Goal: Task Accomplishment & Management: Manage account settings

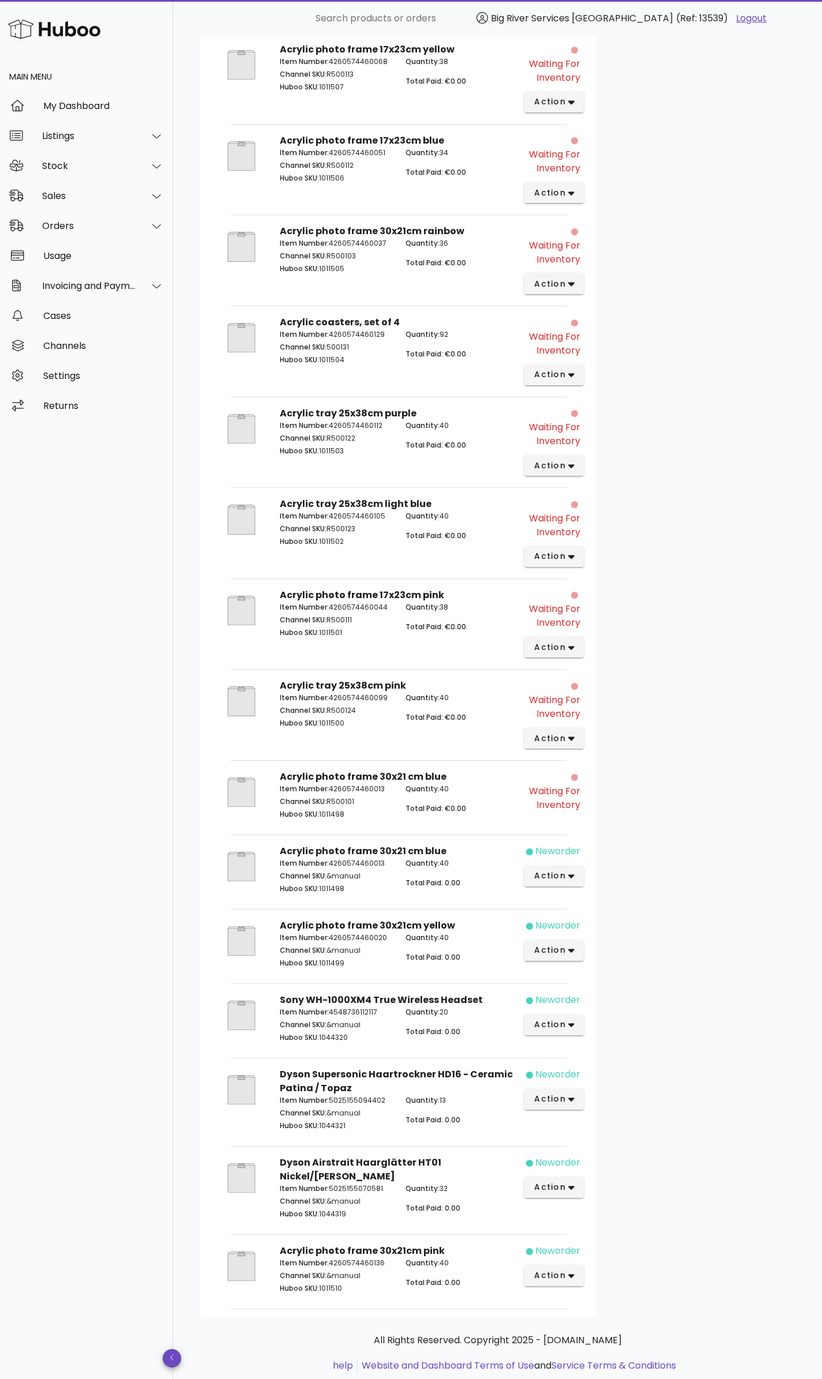
click at [618, 370] on div "Customer [PERSON_NAME] [EMAIL_ADDRESS][DOMAIN_NAME] 49 8986300332 Shipping Addr…" at bounding box center [695, 365] width 198 height 1901
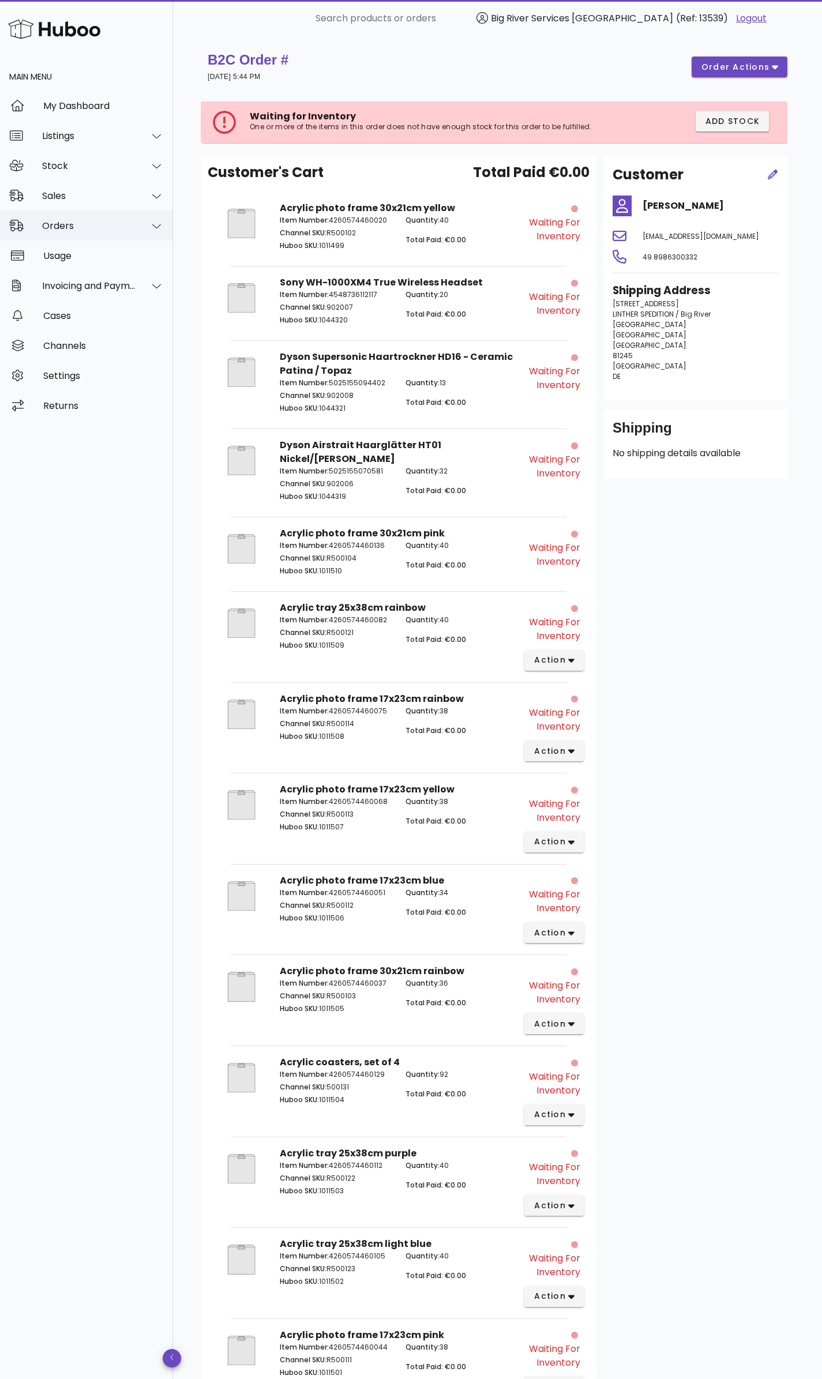
click at [57, 227] on div "Orders" at bounding box center [89, 225] width 94 height 11
drag, startPoint x: 72, startPoint y: 251, endPoint x: 56, endPoint y: 283, distance: 35.6
click at [751, 69] on span "order actions" at bounding box center [735, 67] width 69 height 12
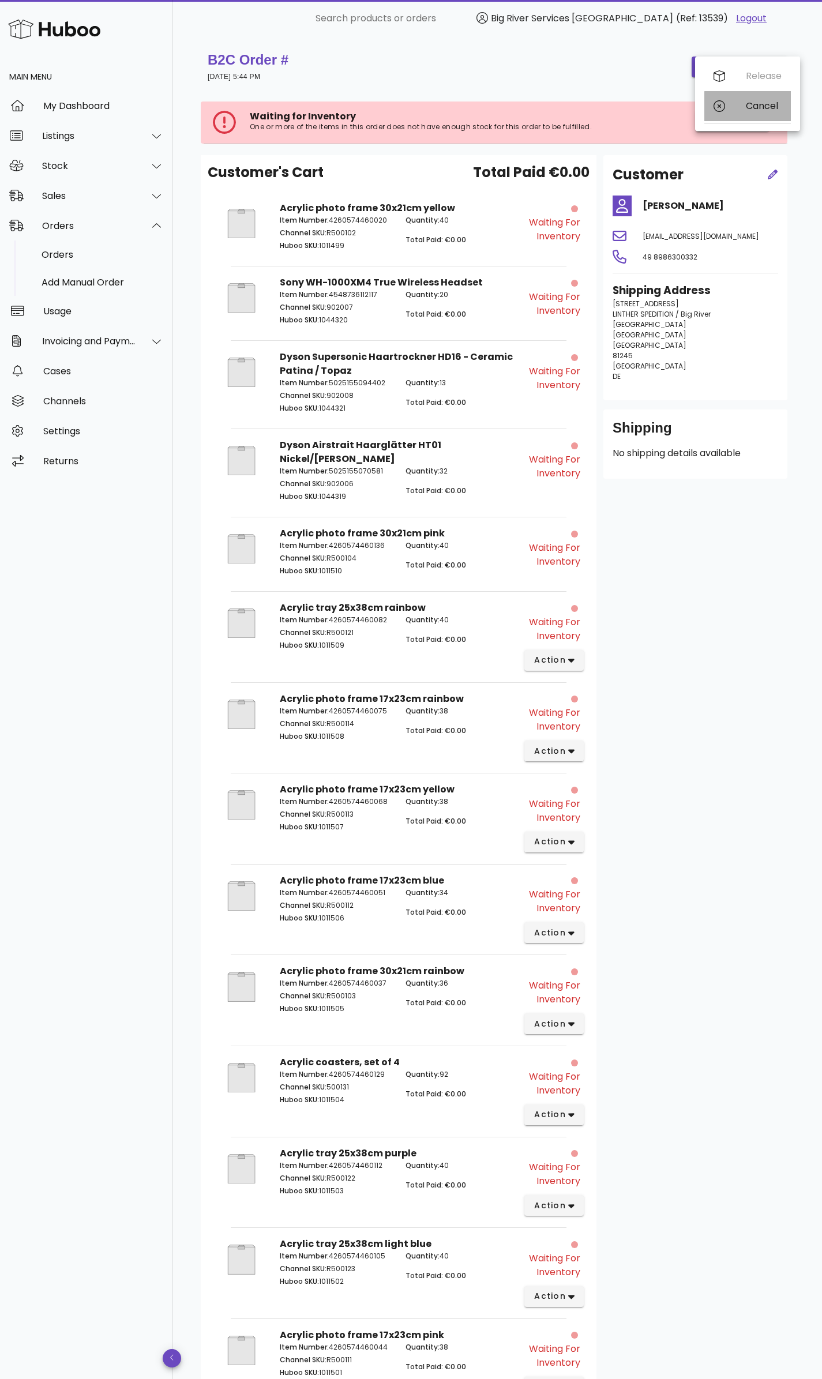
click at [757, 103] on div "Cancel" at bounding box center [764, 105] width 36 height 11
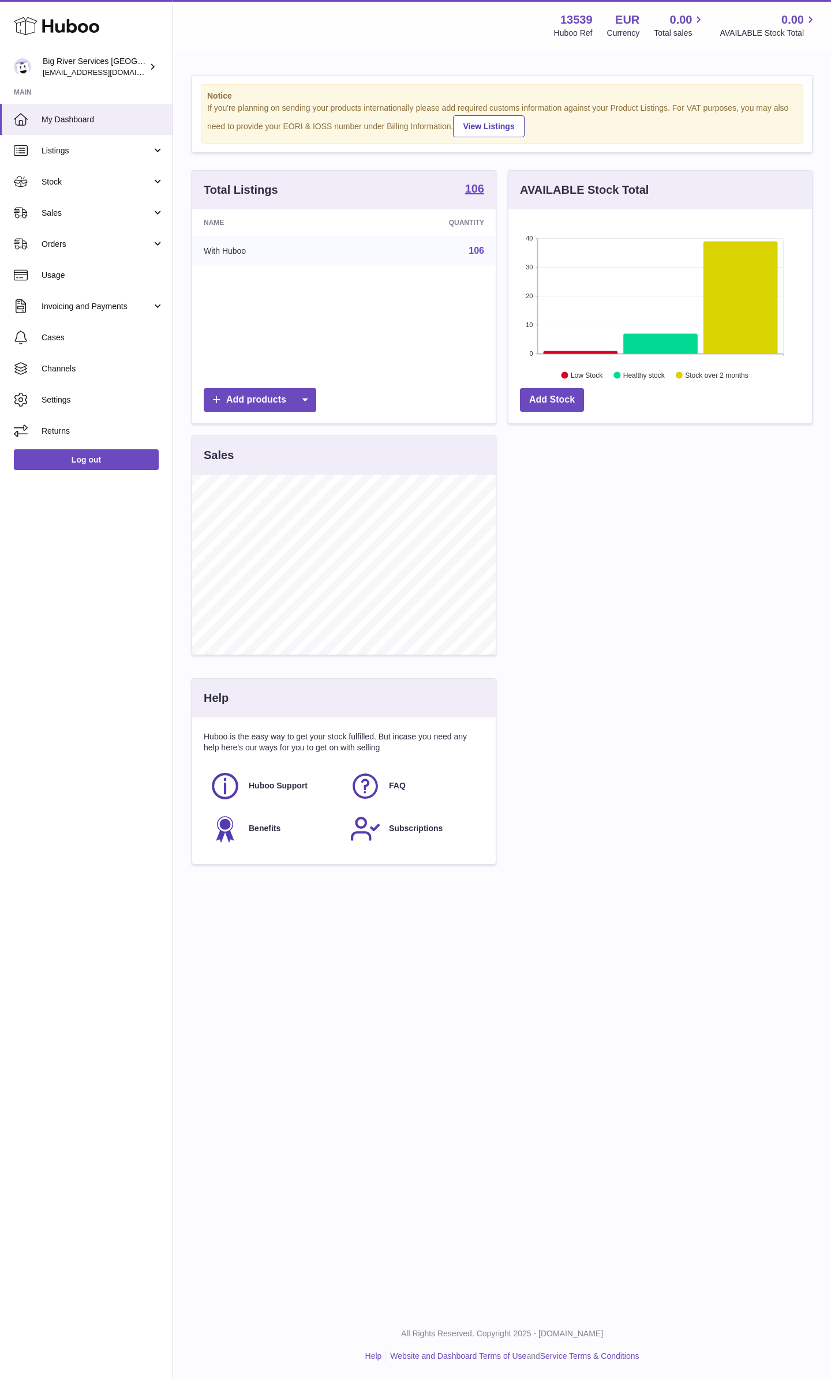
scroll to position [180, 303]
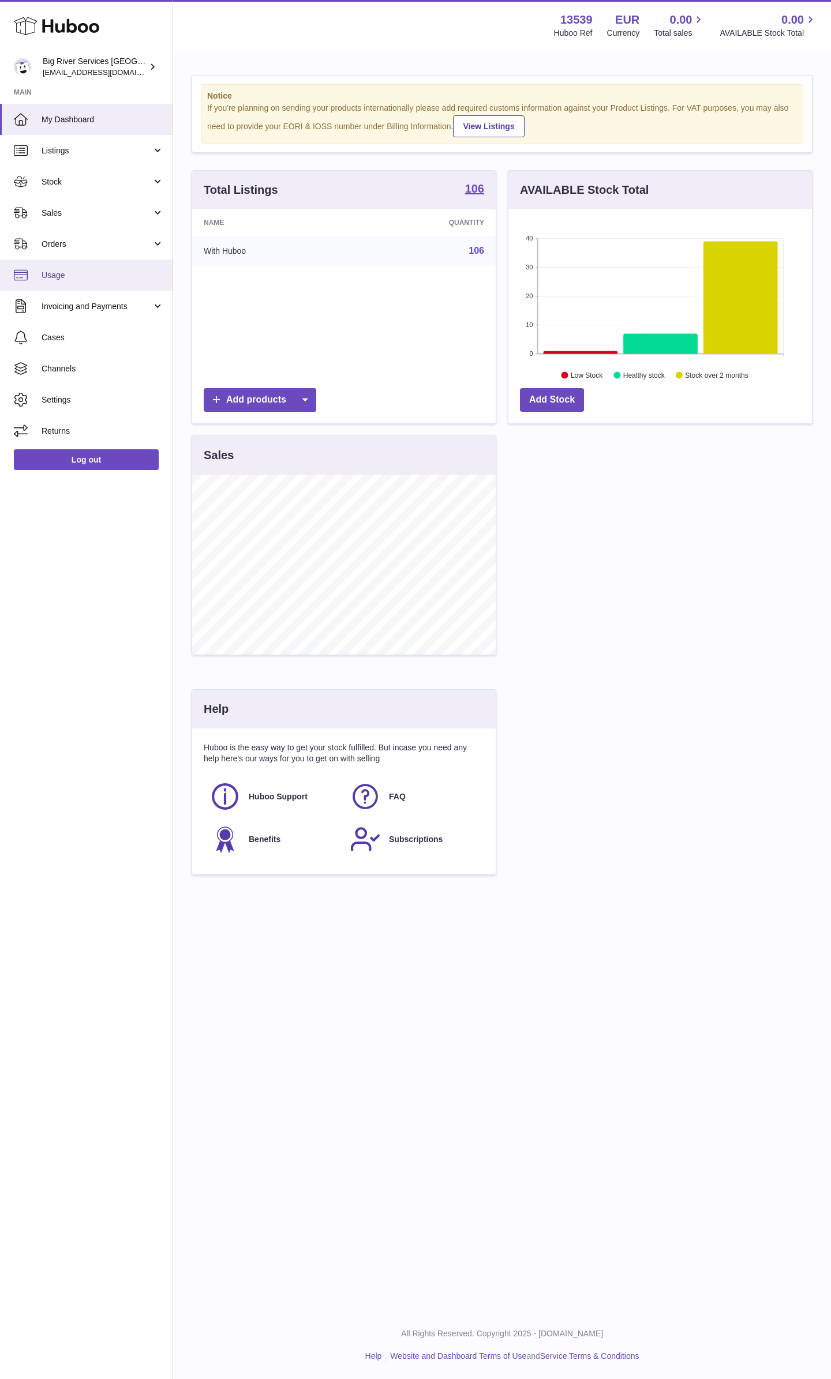
click at [78, 260] on link "Usage" at bounding box center [86, 275] width 172 height 31
click at [78, 249] on span "Orders" at bounding box center [97, 244] width 110 height 11
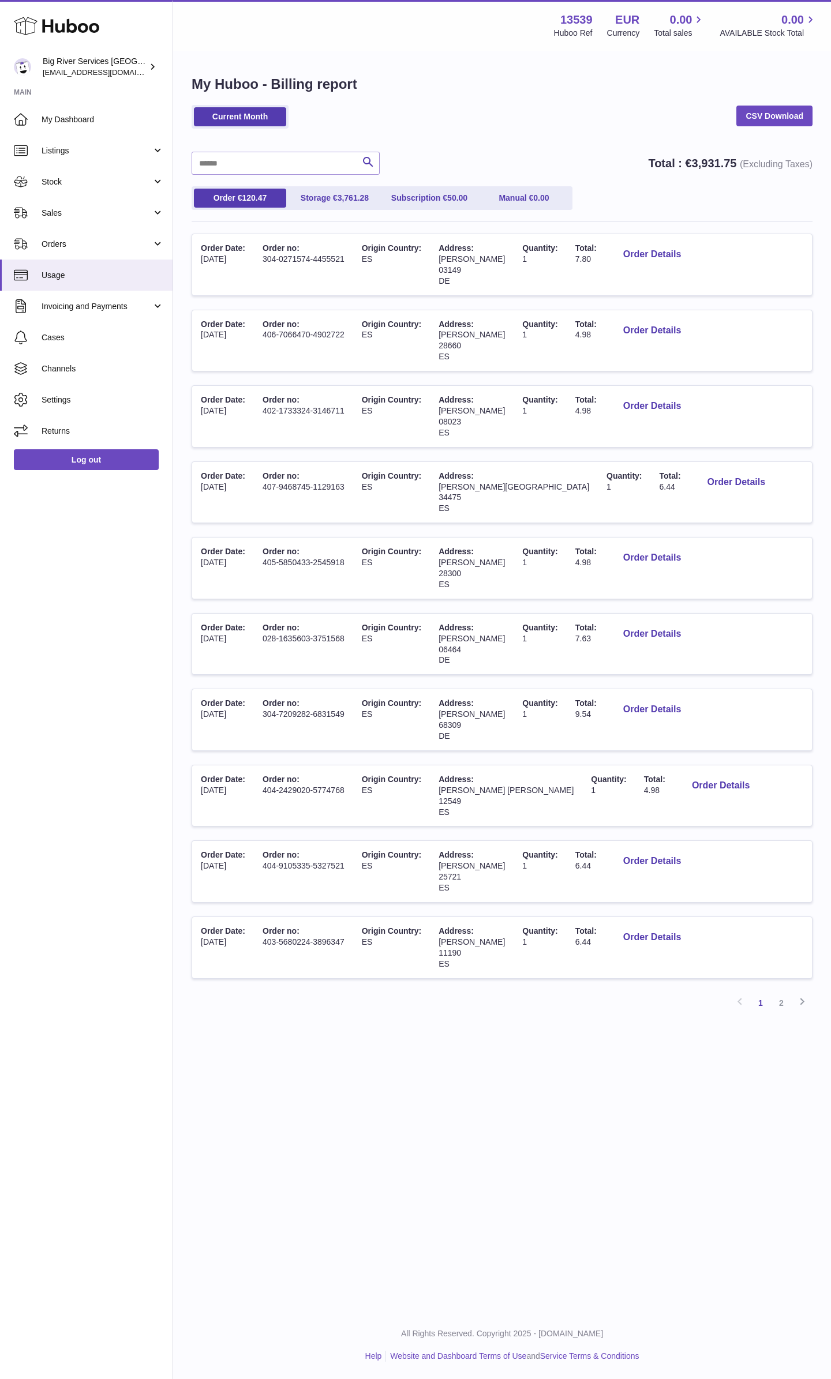
drag, startPoint x: 0, startPoint y: 0, endPoint x: 587, endPoint y: 116, distance: 598.5
click at [587, 116] on div "Current Month CSV Download" at bounding box center [502, 122] width 621 height 35
click at [74, 243] on span "Orders" at bounding box center [97, 244] width 110 height 11
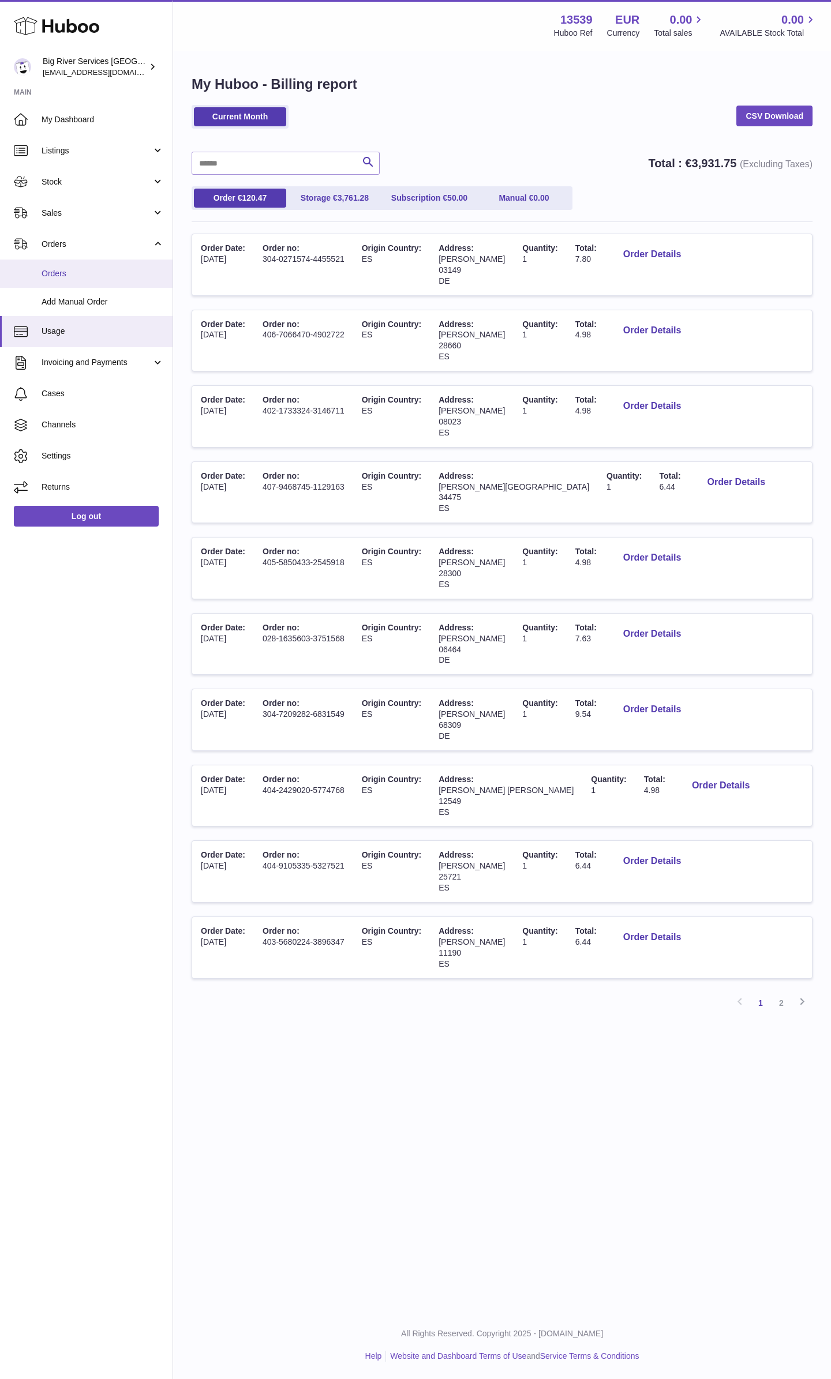
click at [67, 275] on span "Orders" at bounding box center [103, 273] width 122 height 11
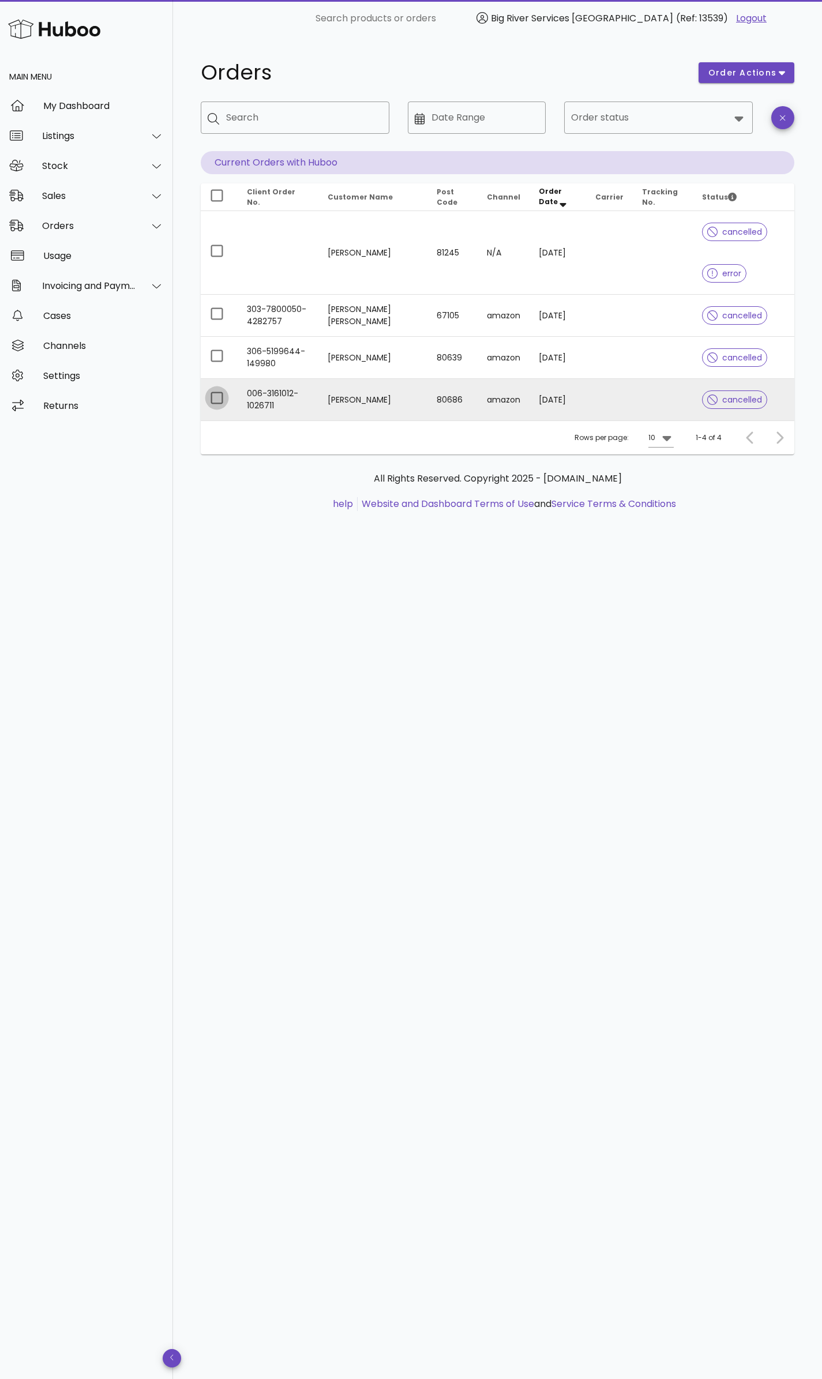
click at [220, 401] on div at bounding box center [217, 398] width 20 height 20
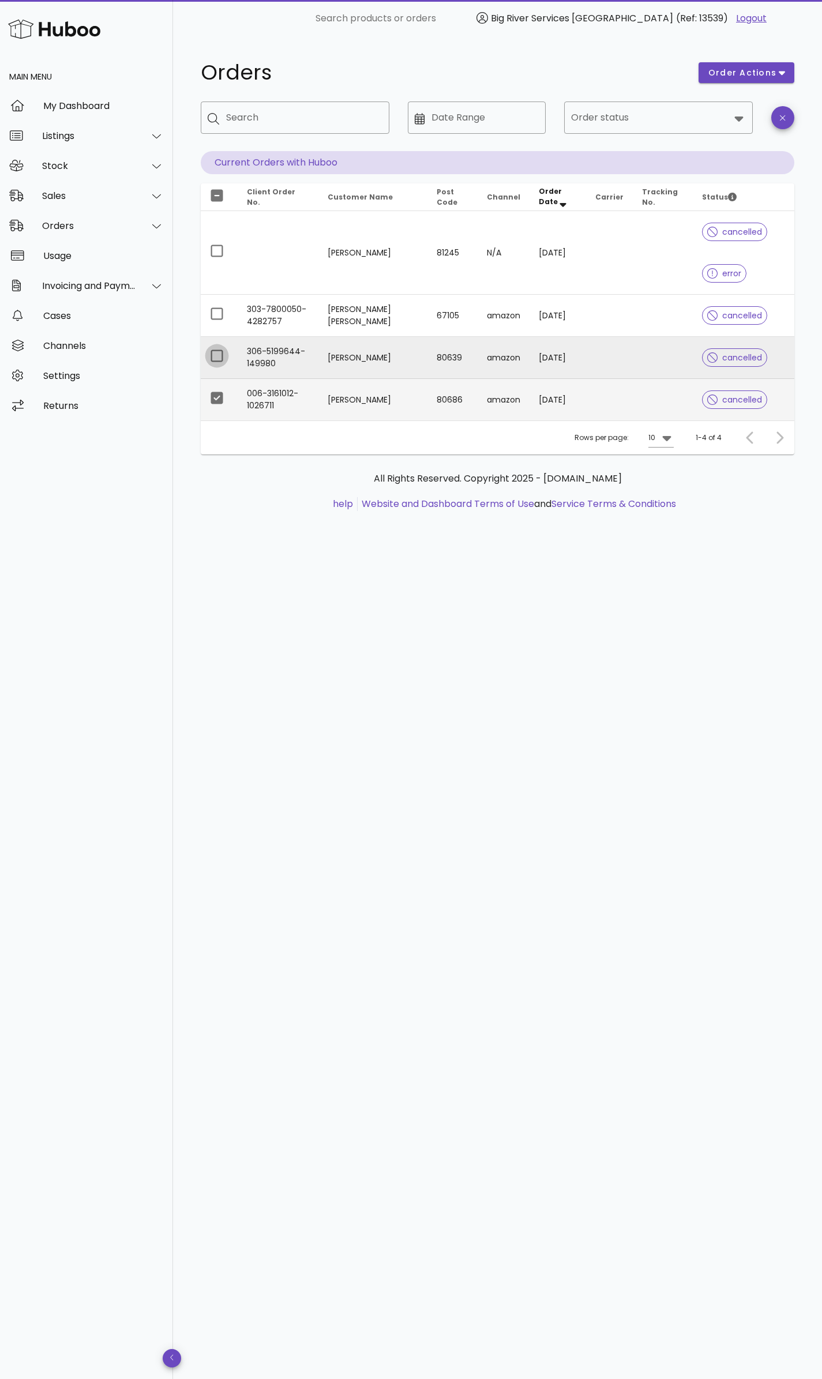
click at [217, 358] on div at bounding box center [217, 356] width 20 height 20
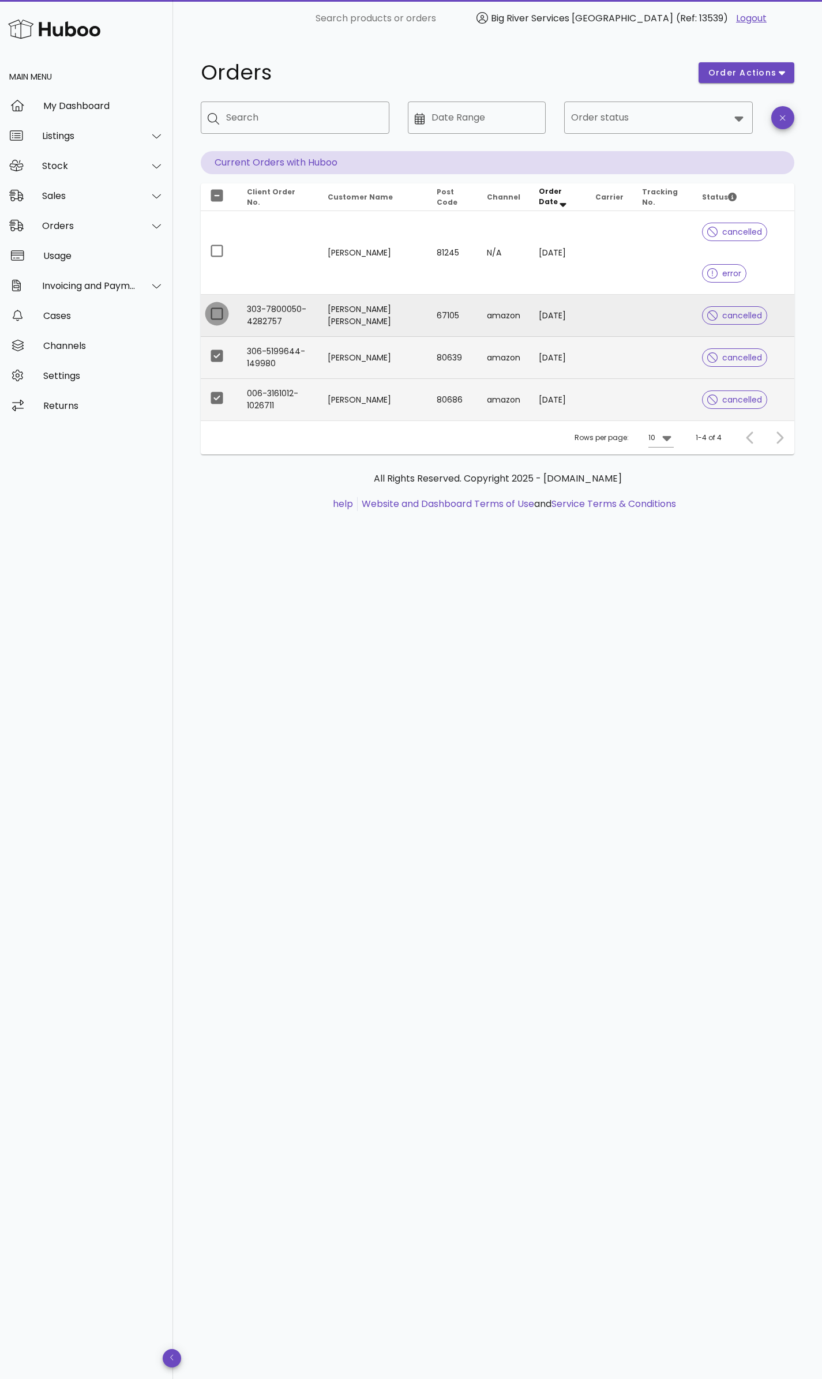
click at [212, 313] on div at bounding box center [217, 314] width 20 height 20
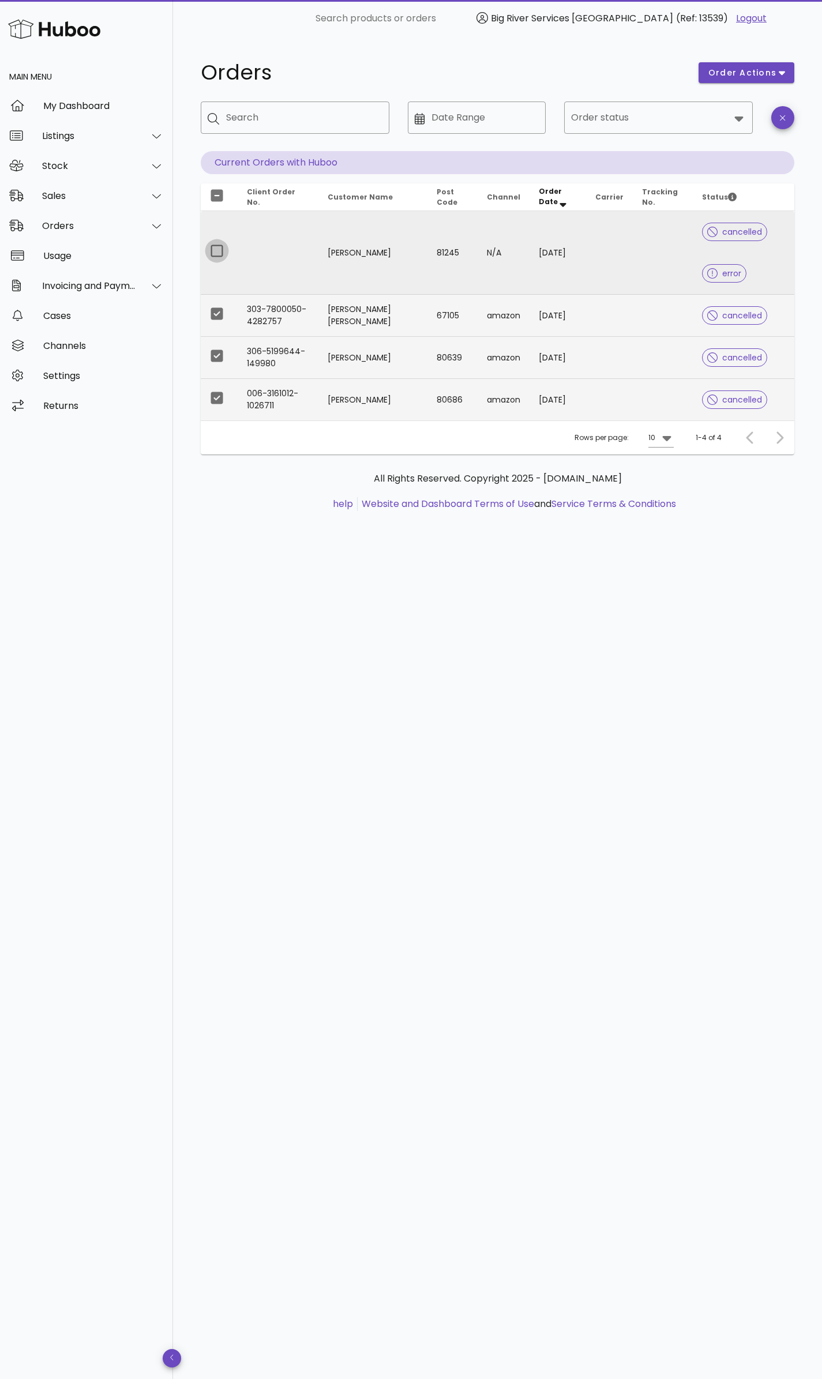
click at [211, 250] on div at bounding box center [217, 251] width 20 height 20
click at [765, 71] on span "order actions" at bounding box center [742, 73] width 69 height 12
click at [756, 80] on div "Release Cancel" at bounding box center [748, 99] width 87 height 65
drag, startPoint x: 246, startPoint y: 524, endPoint x: 254, endPoint y: 497, distance: 28.5
click at [245, 523] on div "All Rights Reserved. Copyright 2025 - huboo.co.uk help Website and Dashboard Te…" at bounding box center [498, 498] width 594 height 87
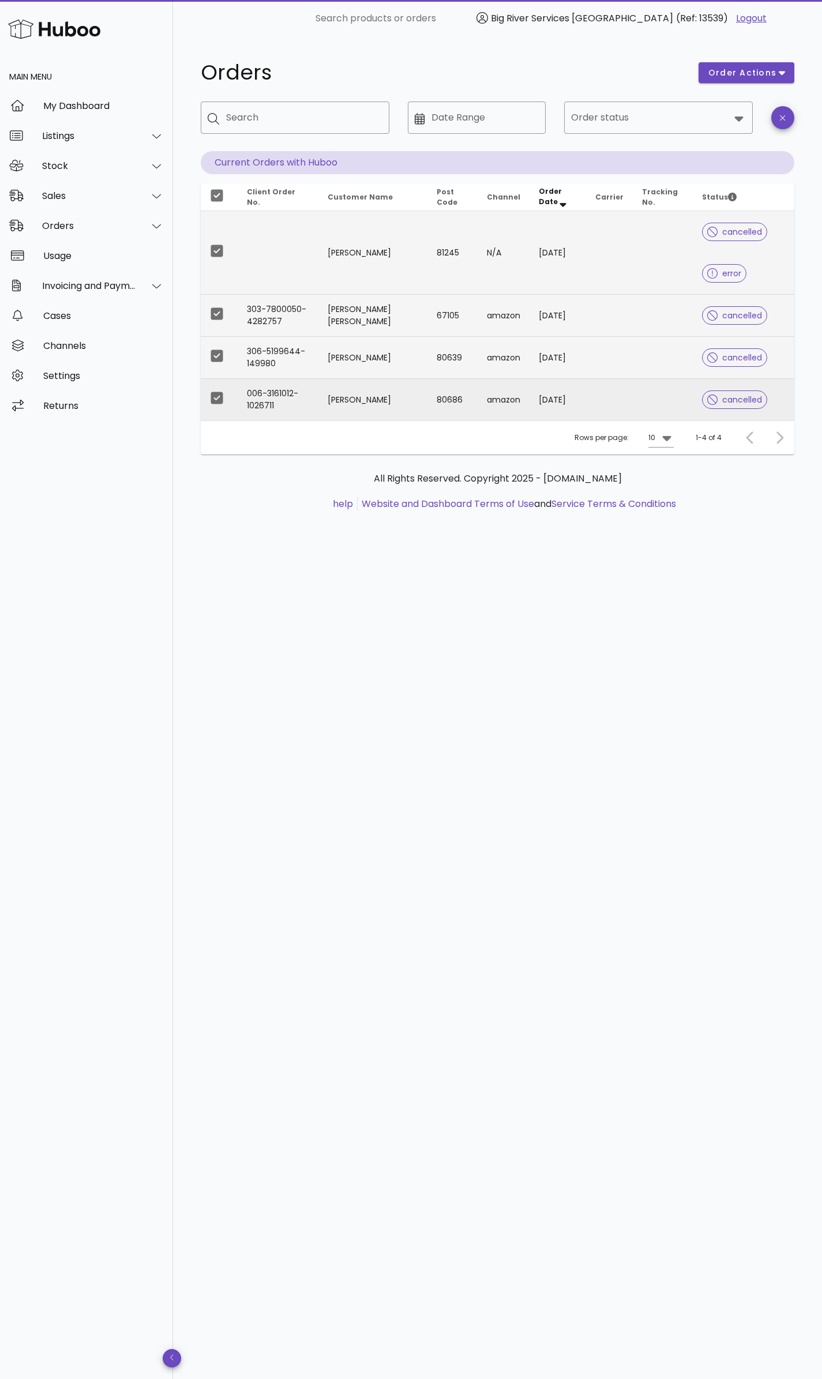
click at [738, 399] on span "cancelled" at bounding box center [734, 400] width 55 height 8
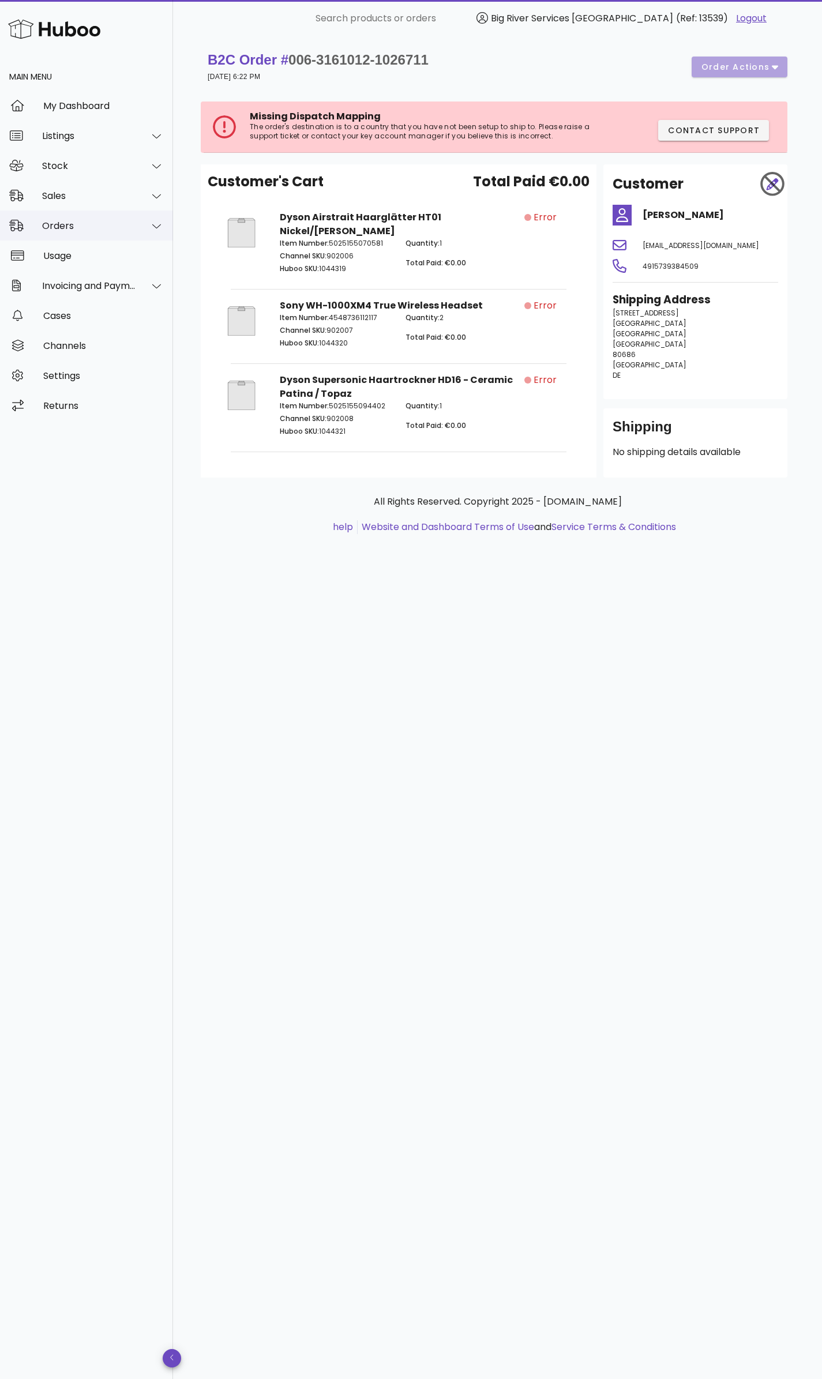
click at [75, 227] on div "Orders" at bounding box center [89, 225] width 94 height 11
click at [72, 256] on div "Orders" at bounding box center [103, 254] width 122 height 11
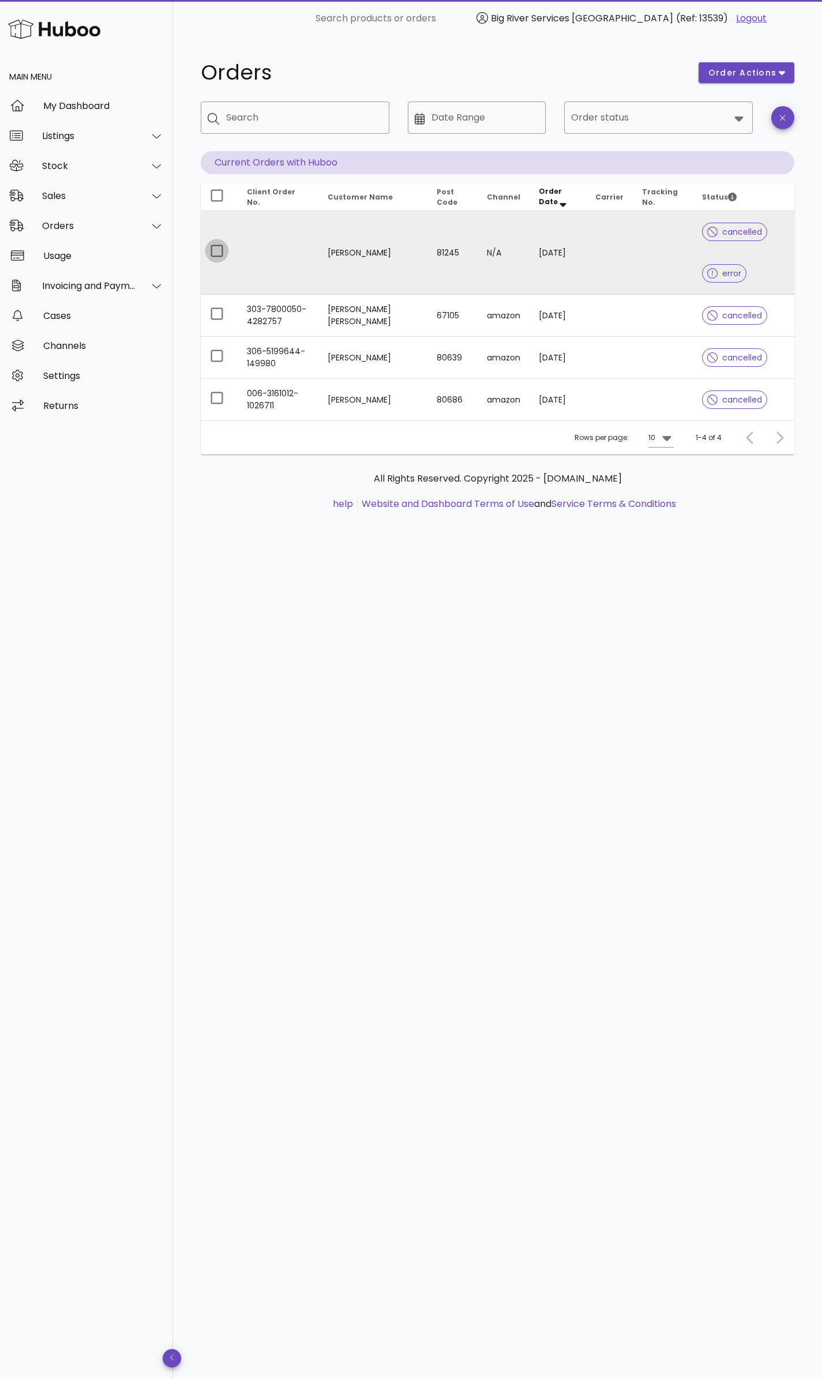
click at [214, 254] on div at bounding box center [217, 251] width 20 height 20
click at [764, 73] on span "order actions" at bounding box center [742, 73] width 69 height 12
click at [763, 111] on div "Cancel" at bounding box center [765, 111] width 36 height 11
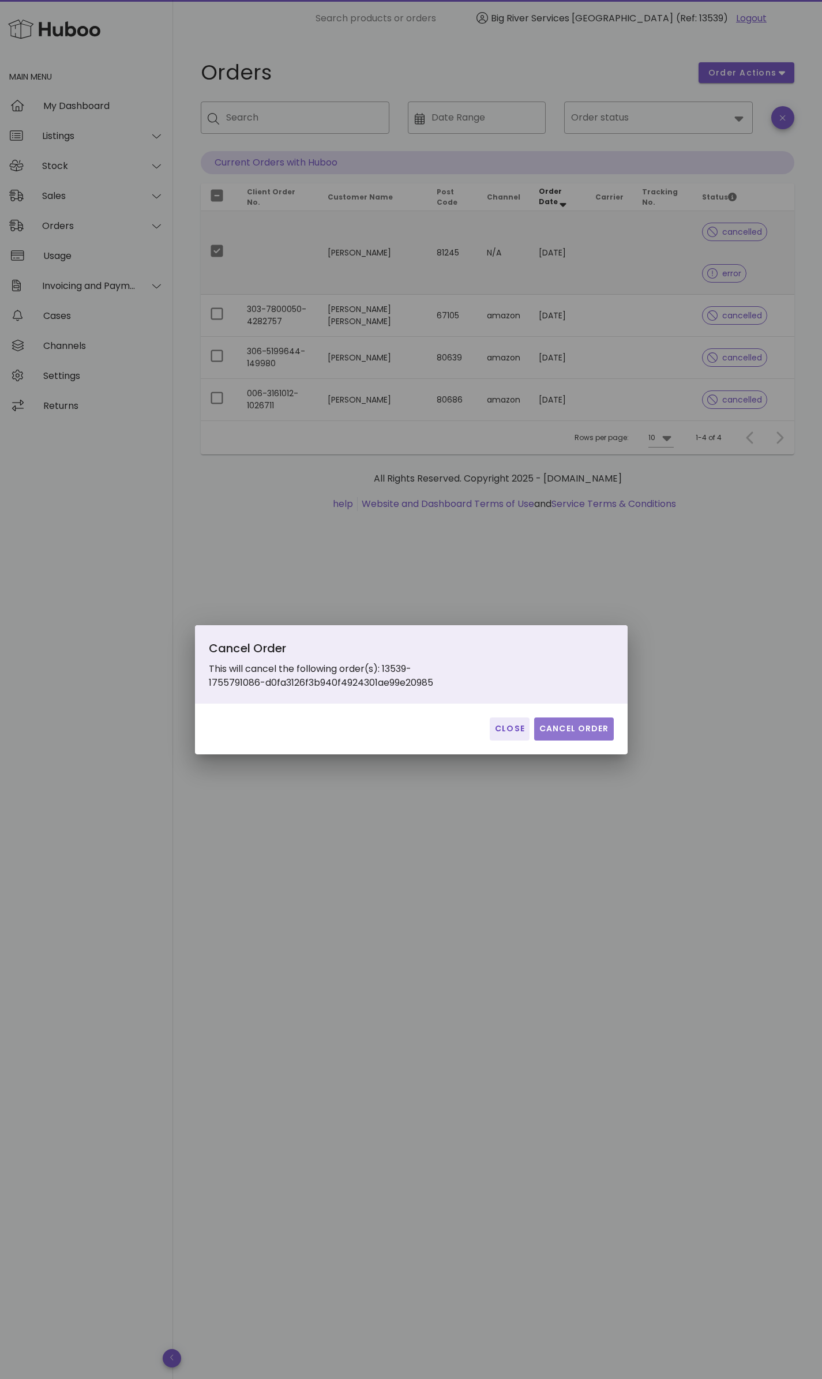
click at [557, 727] on span "Cancel Order" at bounding box center [574, 729] width 70 height 12
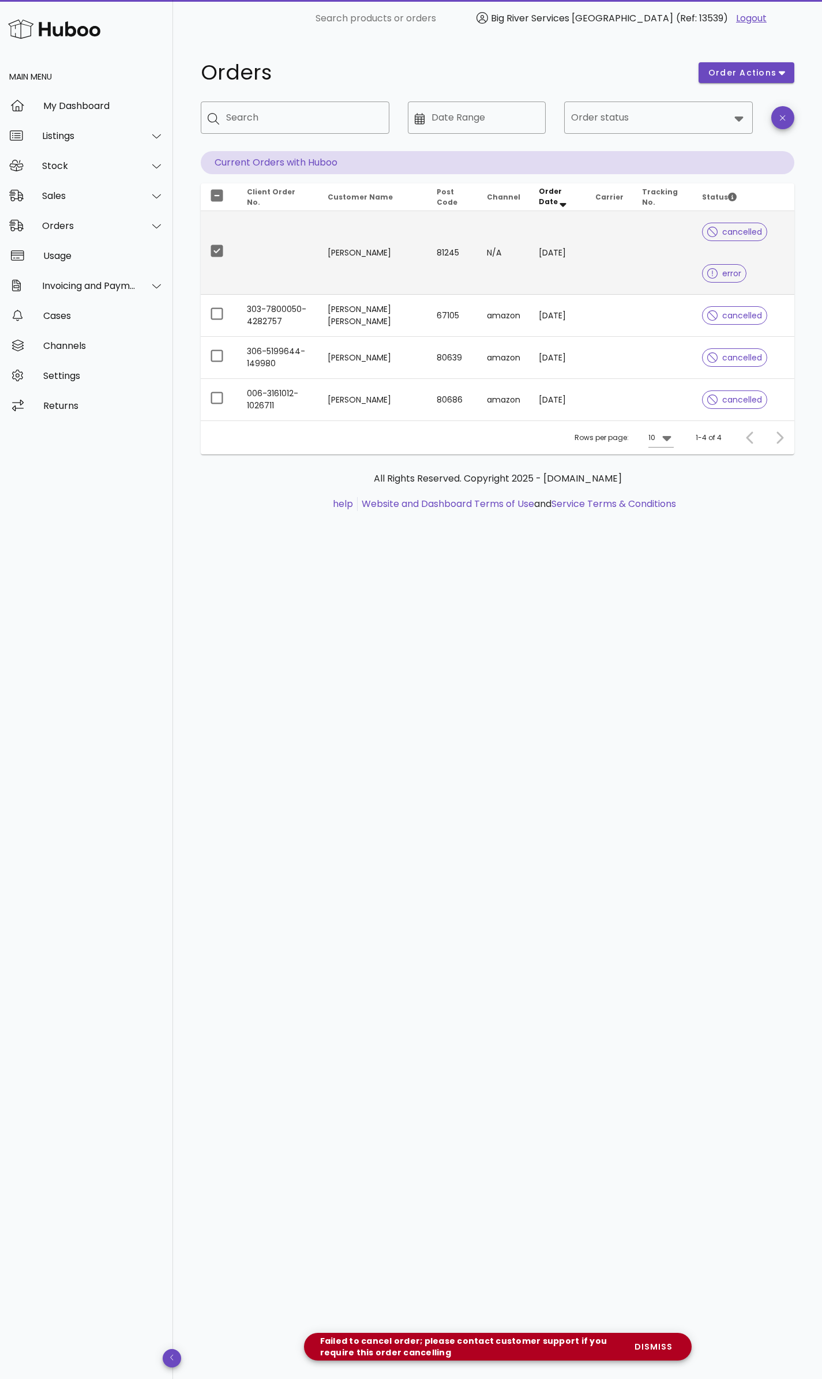
drag, startPoint x: 344, startPoint y: 254, endPoint x: 228, endPoint y: 705, distance: 465.2
click at [228, 705] on div "Orders order actions ​ Search ​ Date Range ​ Order status Current Orders with H…" at bounding box center [497, 708] width 649 height 1342
click at [232, 692] on div "Orders order actions ​ Search ​ Date Range ​ Order status Current Orders with H…" at bounding box center [497, 708] width 649 height 1342
click at [239, 664] on div "Orders order actions ​ Search ​ Date Range ​ Order status Current Orders with H…" at bounding box center [497, 708] width 649 height 1342
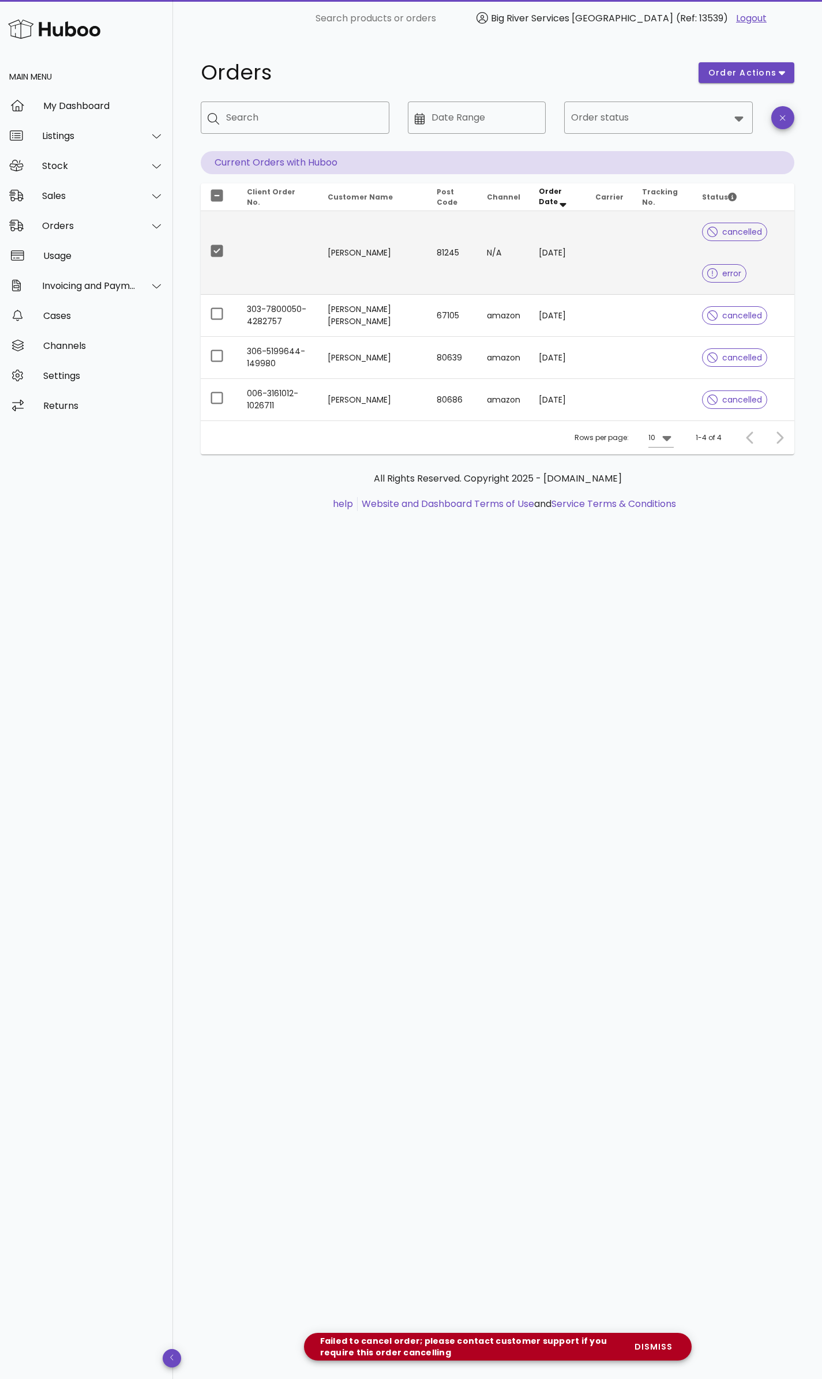
click at [381, 674] on div "Orders order actions ​ Search ​ Date Range ​ Order status Current Orders with H…" at bounding box center [497, 708] width 649 height 1342
click at [528, 678] on div "Orders order actions ​ Search ​ Date Range ​ Order status Current Orders with H…" at bounding box center [497, 708] width 649 height 1342
click at [62, 226] on div "Orders" at bounding box center [89, 225] width 94 height 11
click at [92, 287] on div "Add Manual Order" at bounding box center [103, 282] width 122 height 11
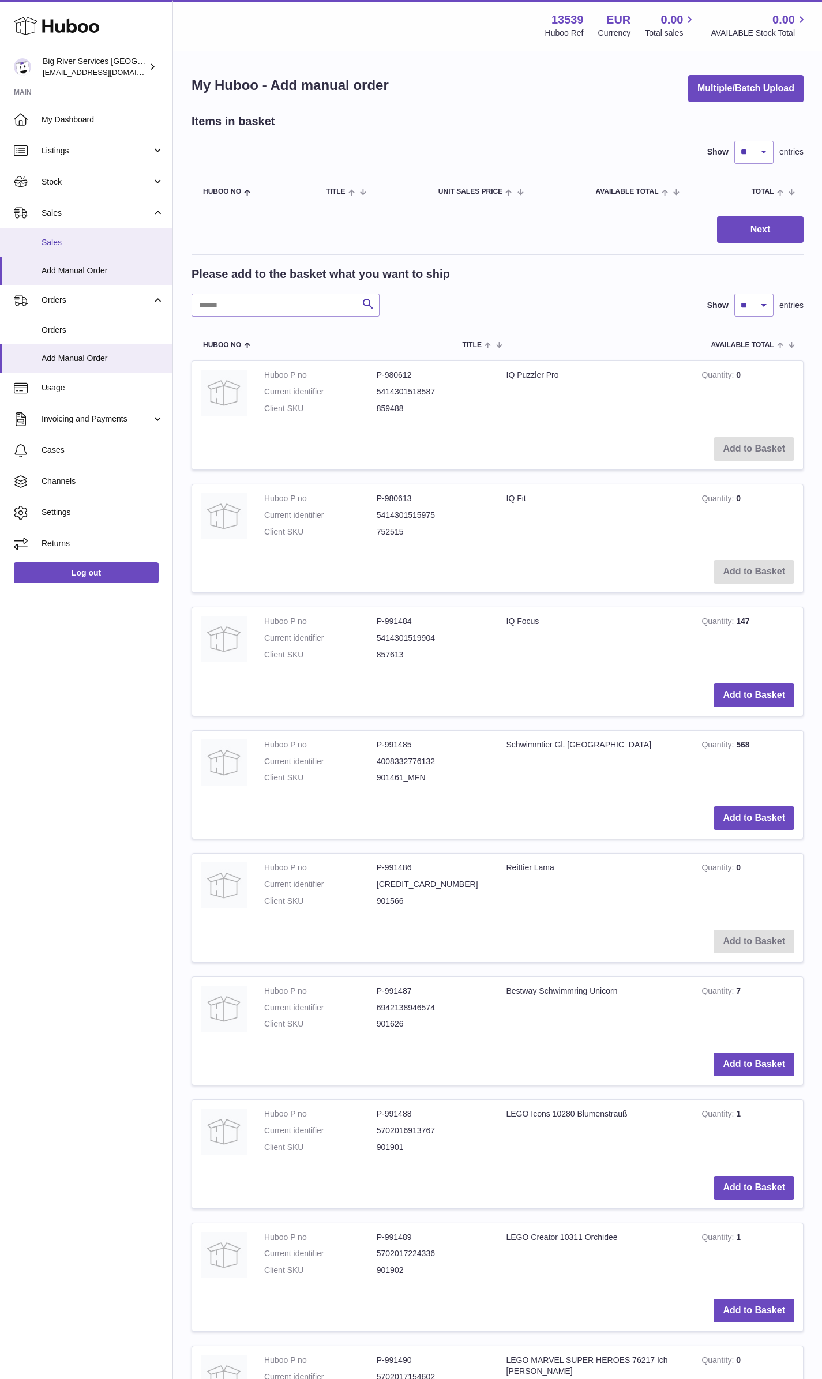
click at [78, 237] on span "Sales" at bounding box center [103, 242] width 122 height 11
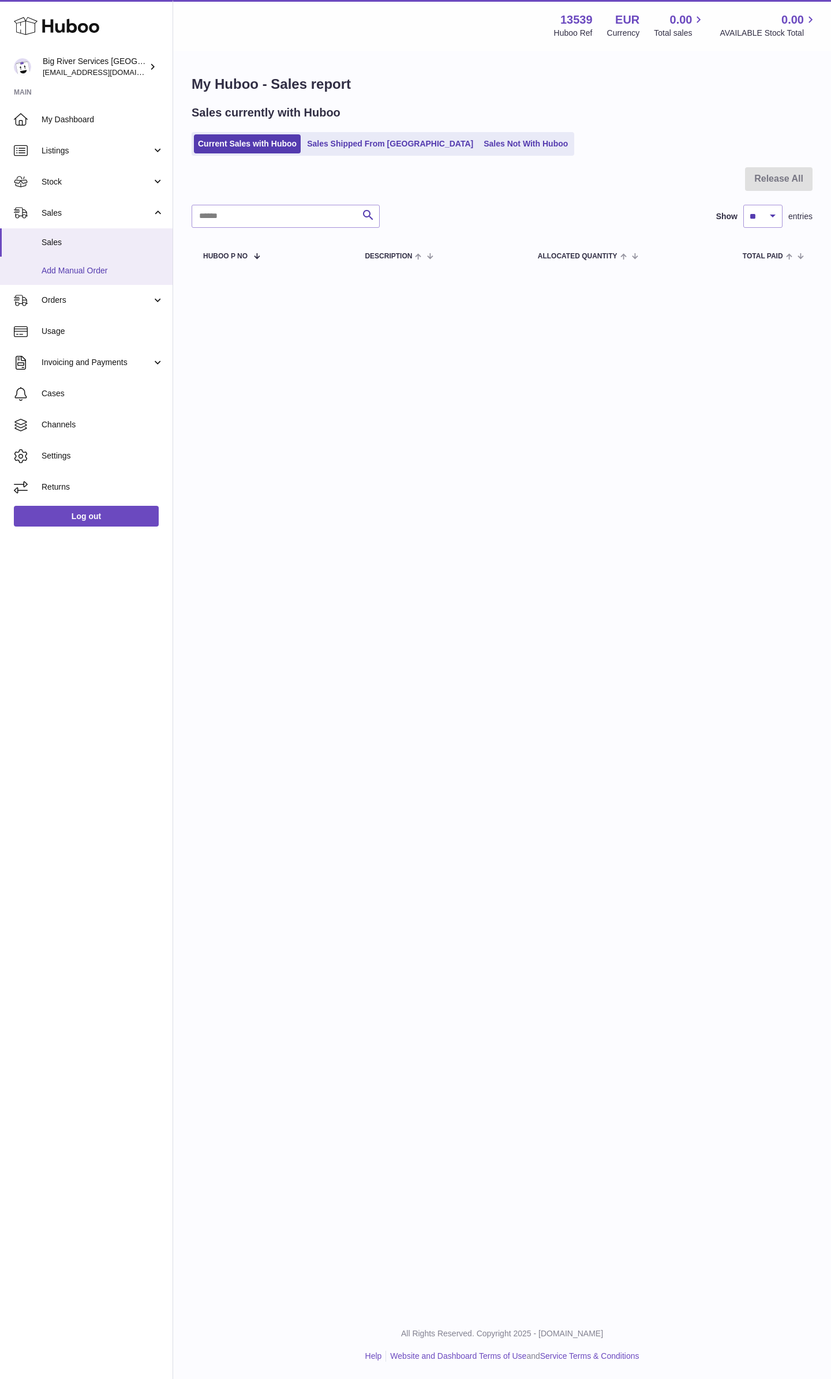
click at [90, 269] on span "Add Manual Order" at bounding box center [103, 270] width 122 height 11
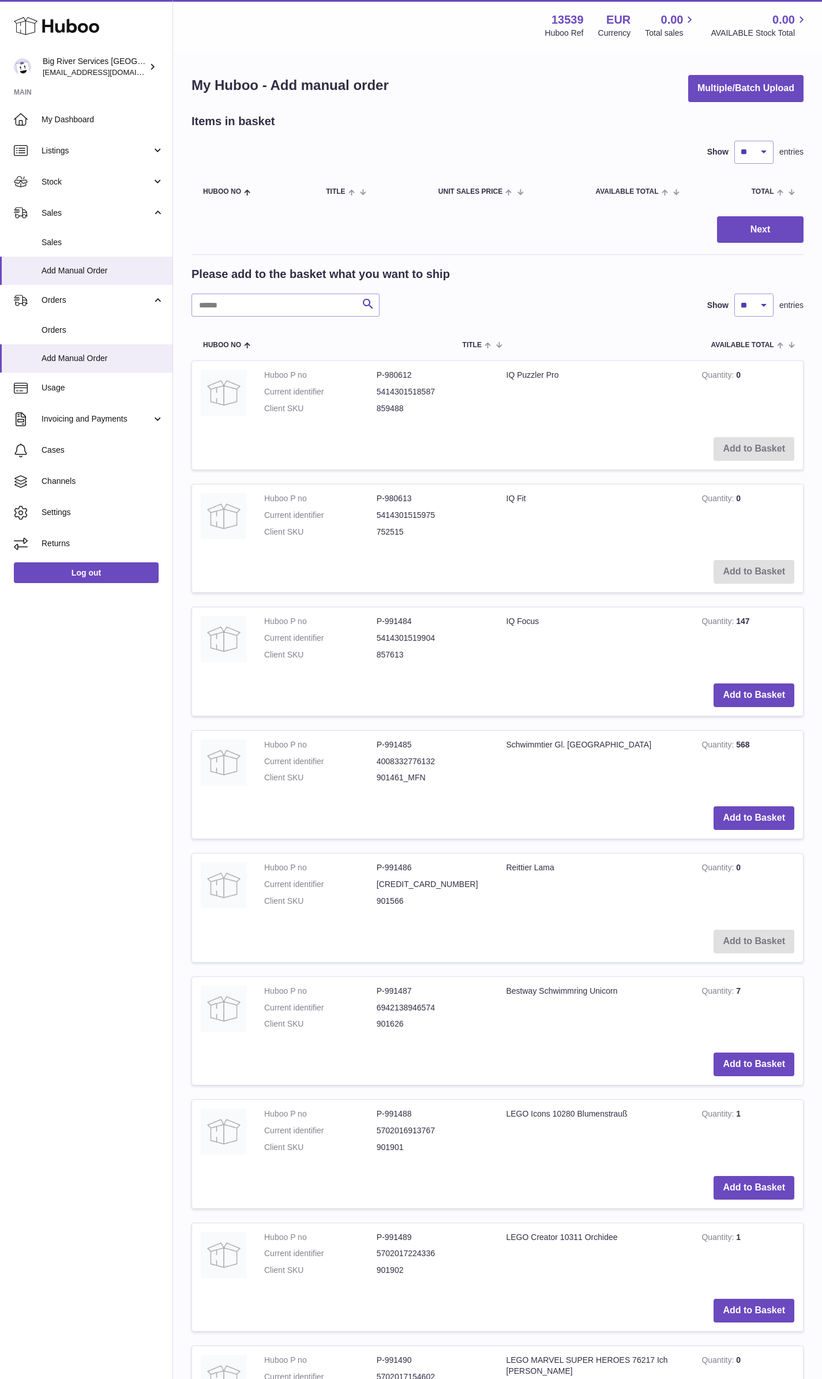
scroll to position [58, 0]
